Goal: Use online tool/utility

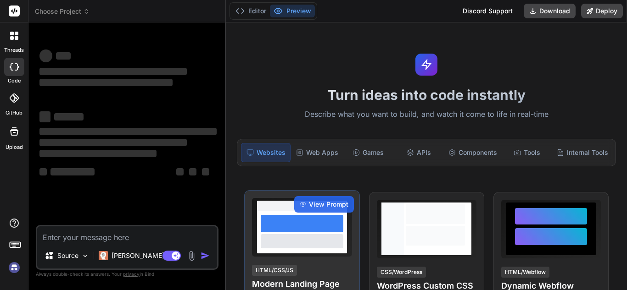
type textarea "ROW_NUMBER()"
type textarea "x"
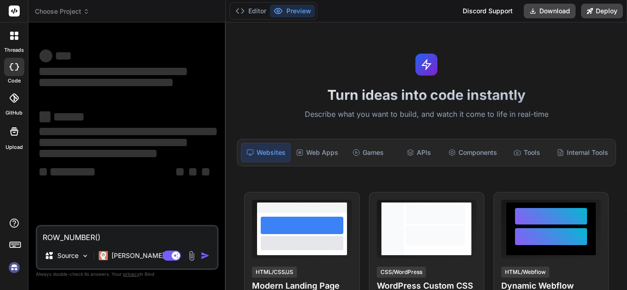
type textarea "ROW_NUMBER()"
click at [114, 236] on textarea "ROW_NUMBER()" at bounding box center [127, 235] width 180 height 17
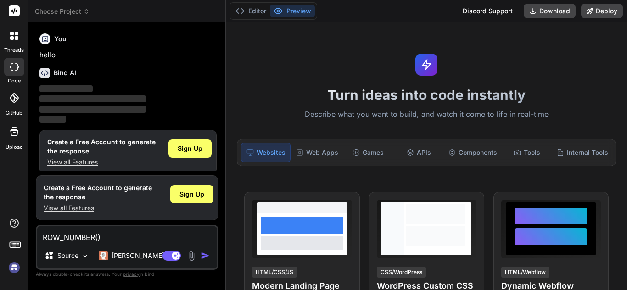
type textarea "x"
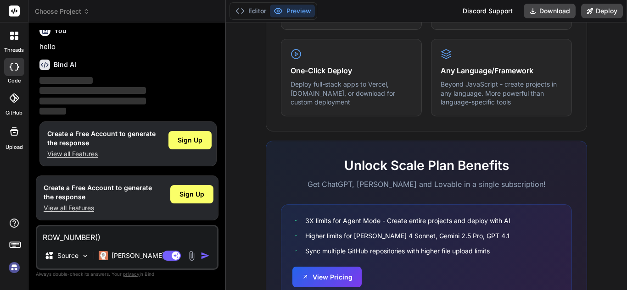
scroll to position [607, 0]
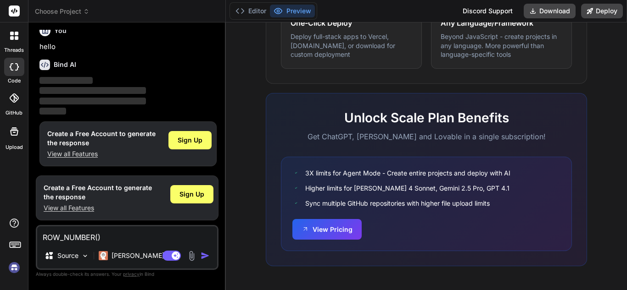
click at [205, 258] on img "button" at bounding box center [205, 255] width 9 height 9
click at [11, 268] on img at bounding box center [14, 268] width 16 height 16
